Goal: Find contact information: Find contact information

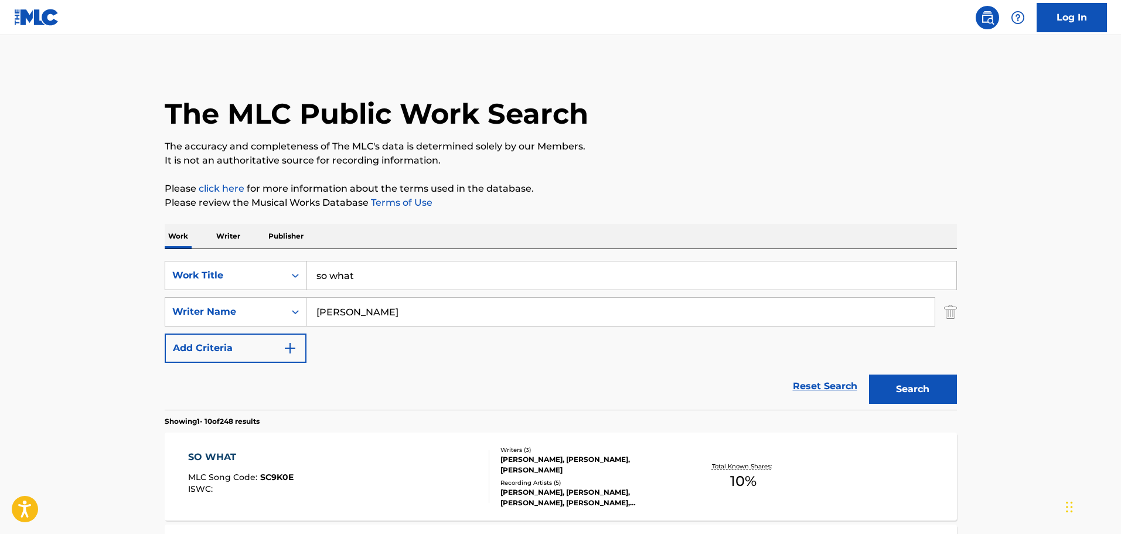
drag, startPoint x: 315, startPoint y: 274, endPoint x: 261, endPoint y: 269, distance: 54.7
click at [261, 269] on div "SearchWithCriteriaae9b07b1-174e-47a7-8aeb-e1a43a2af906 Work Title so what" at bounding box center [561, 275] width 792 height 29
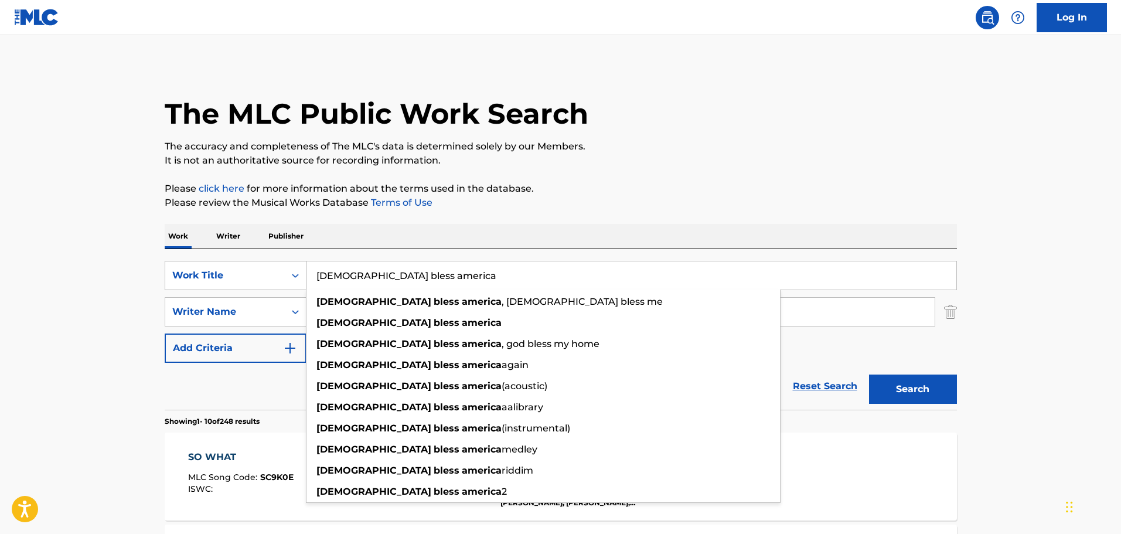
type input "[DEMOGRAPHIC_DATA] bless america"
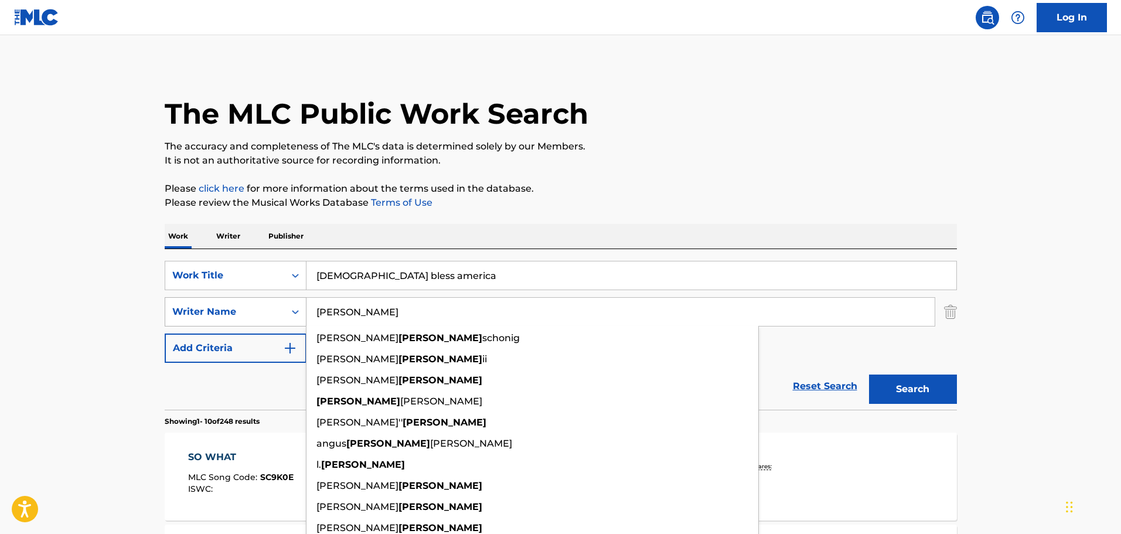
drag, startPoint x: 363, startPoint y: 310, endPoint x: 277, endPoint y: 302, distance: 86.0
click at [277, 302] on div "SearchWithCriteriab10b6183-d906-45ea-b67a-0c134d24f7d5 Writer Name [PERSON_NAME…" at bounding box center [561, 311] width 792 height 29
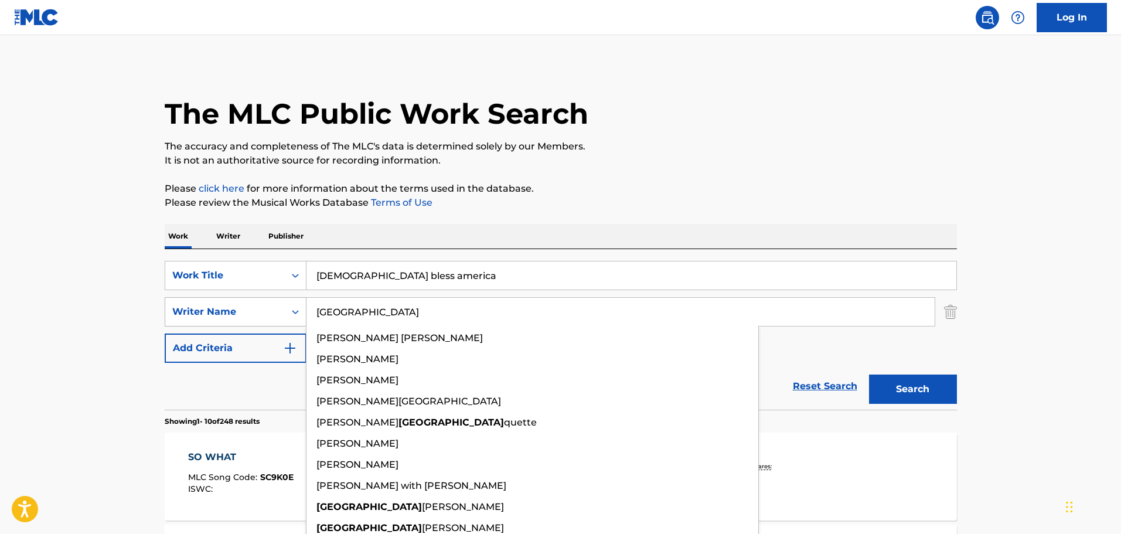
type input "[GEOGRAPHIC_DATA]"
click at [869, 374] on button "Search" at bounding box center [913, 388] width 88 height 29
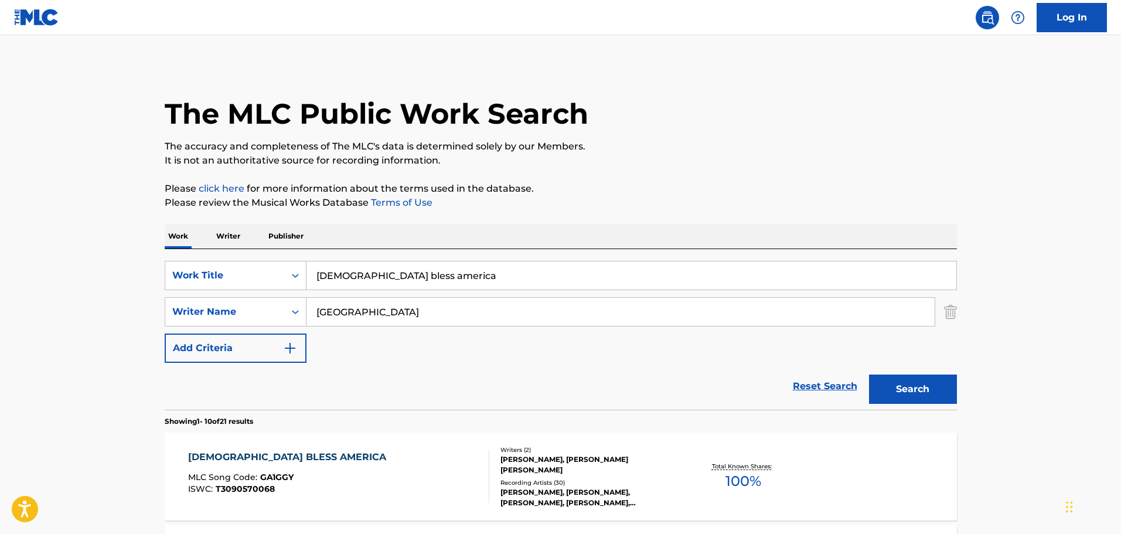
click at [269, 438] on div "GOD BLESS AMERICA MLC Song Code : GA1GGY ISWC : T3090570068 Writers ( 2 ) [PERS…" at bounding box center [561, 476] width 792 height 88
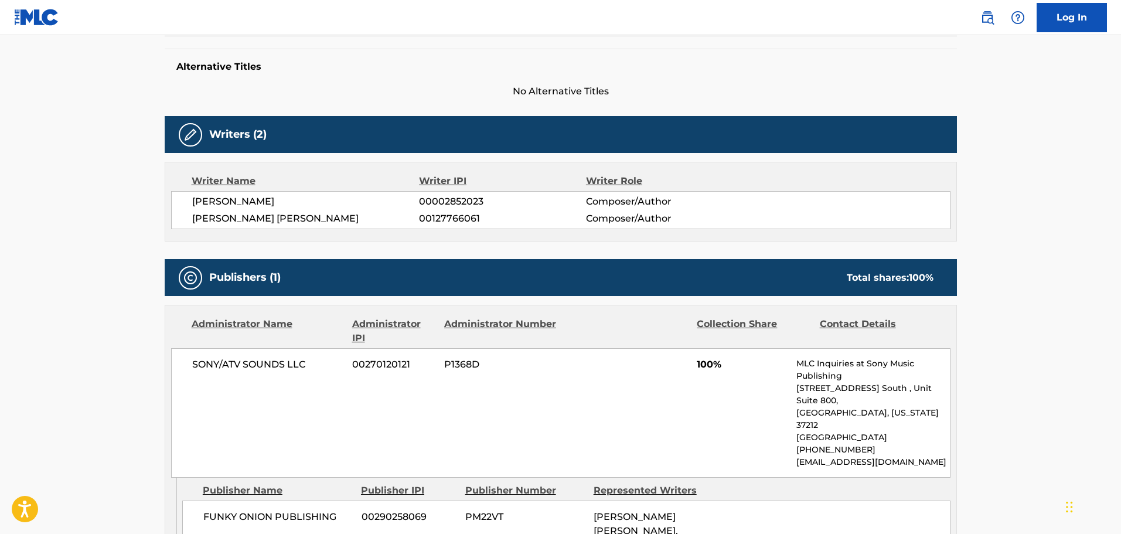
scroll to position [293, 0]
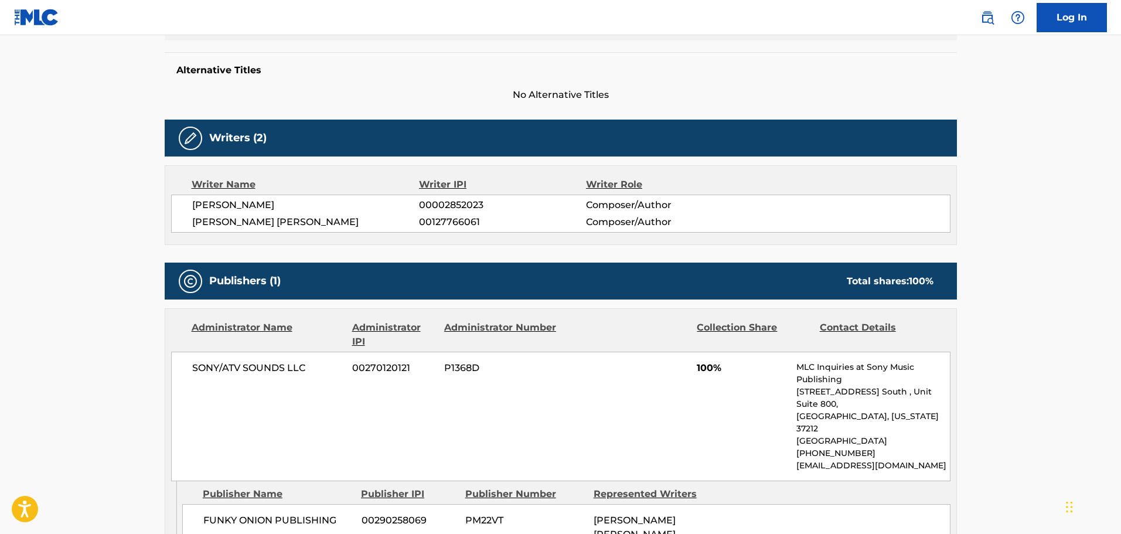
click at [832, 449] on div "SONY/ATV SOUNDS LLC 00270120121 P1368D 100% MLC Inquiries at Sony Music Publish…" at bounding box center [560, 415] width 779 height 129
drag, startPoint x: 797, startPoint y: 432, endPoint x: 901, endPoint y: 443, distance: 104.9
click at [901, 443] on div "MLC Inquiries at Sony Music Publishing [STREET_ADDRESS] [GEOGRAPHIC_DATA][US_ST…" at bounding box center [872, 416] width 153 height 111
copy div "[PHONE_NUMBER] [EMAIL_ADDRESS][DOMAIN_NAME]"
